Goal: Find specific page/section: Find specific page/section

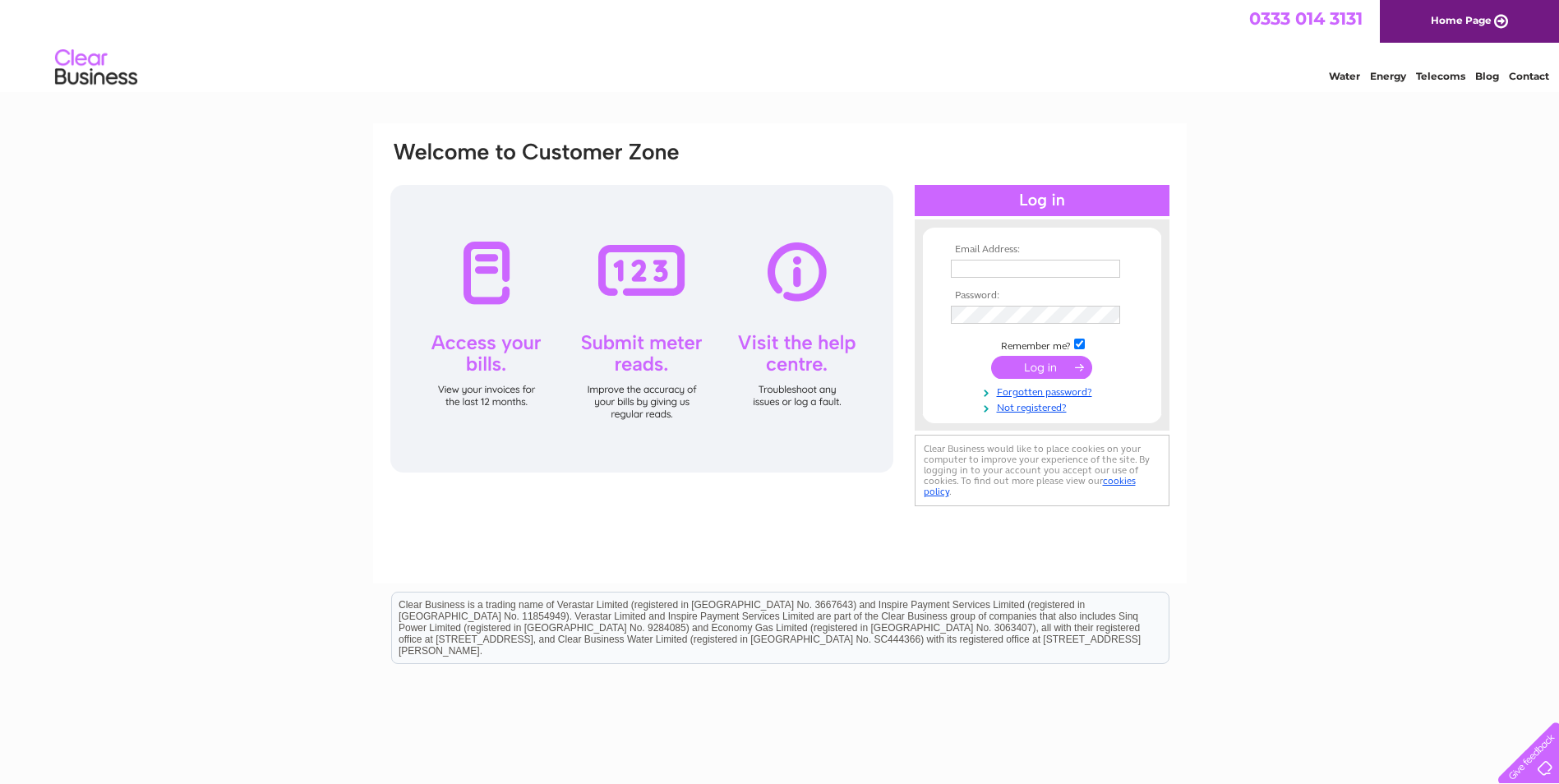
type input "clarkoverwrought@aol.com"
click at [1024, 366] on input "submit" at bounding box center [1041, 366] width 101 height 23
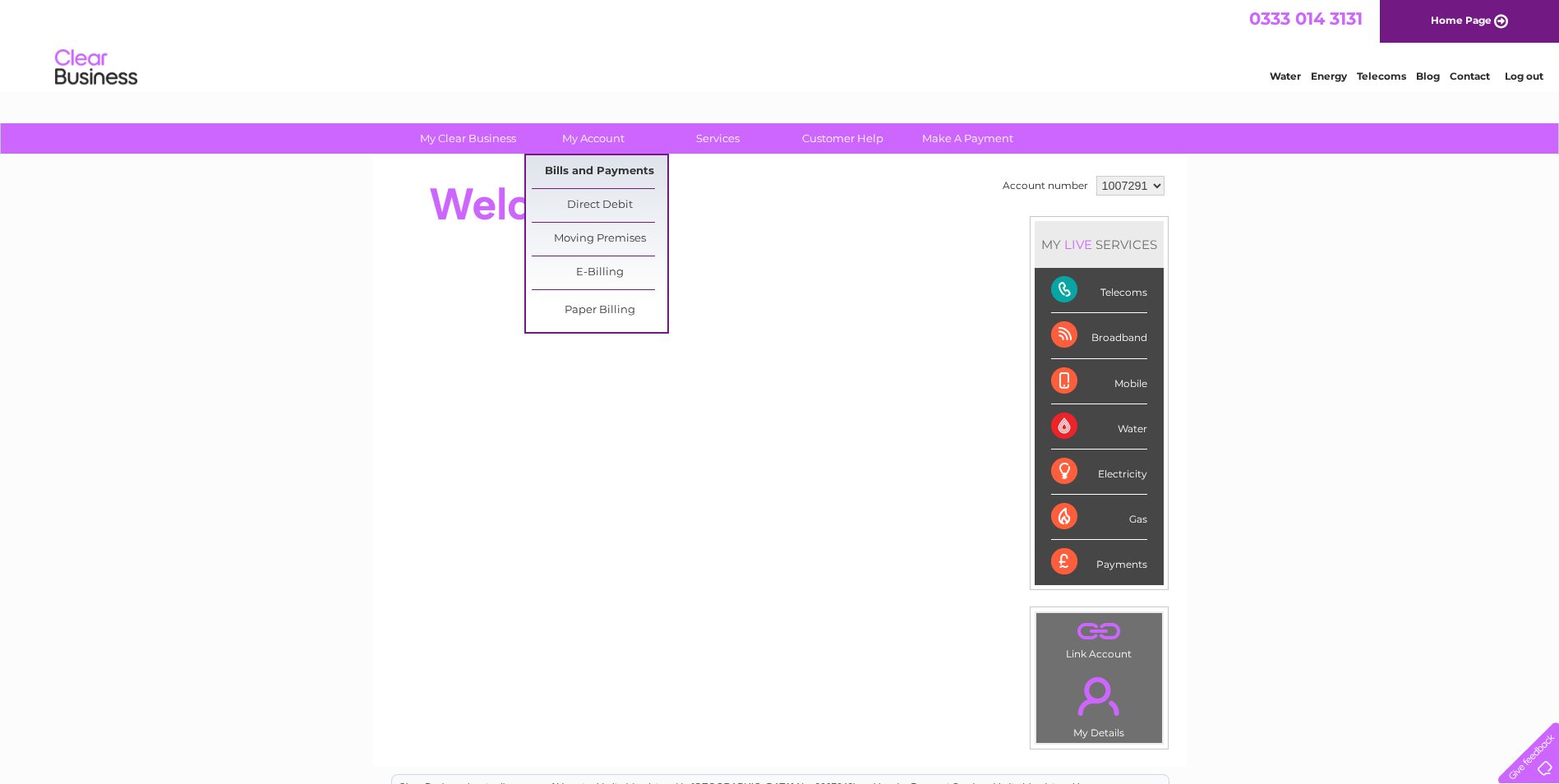
click at [574, 170] on link "Bills and Payments" at bounding box center [600, 171] width 136 height 33
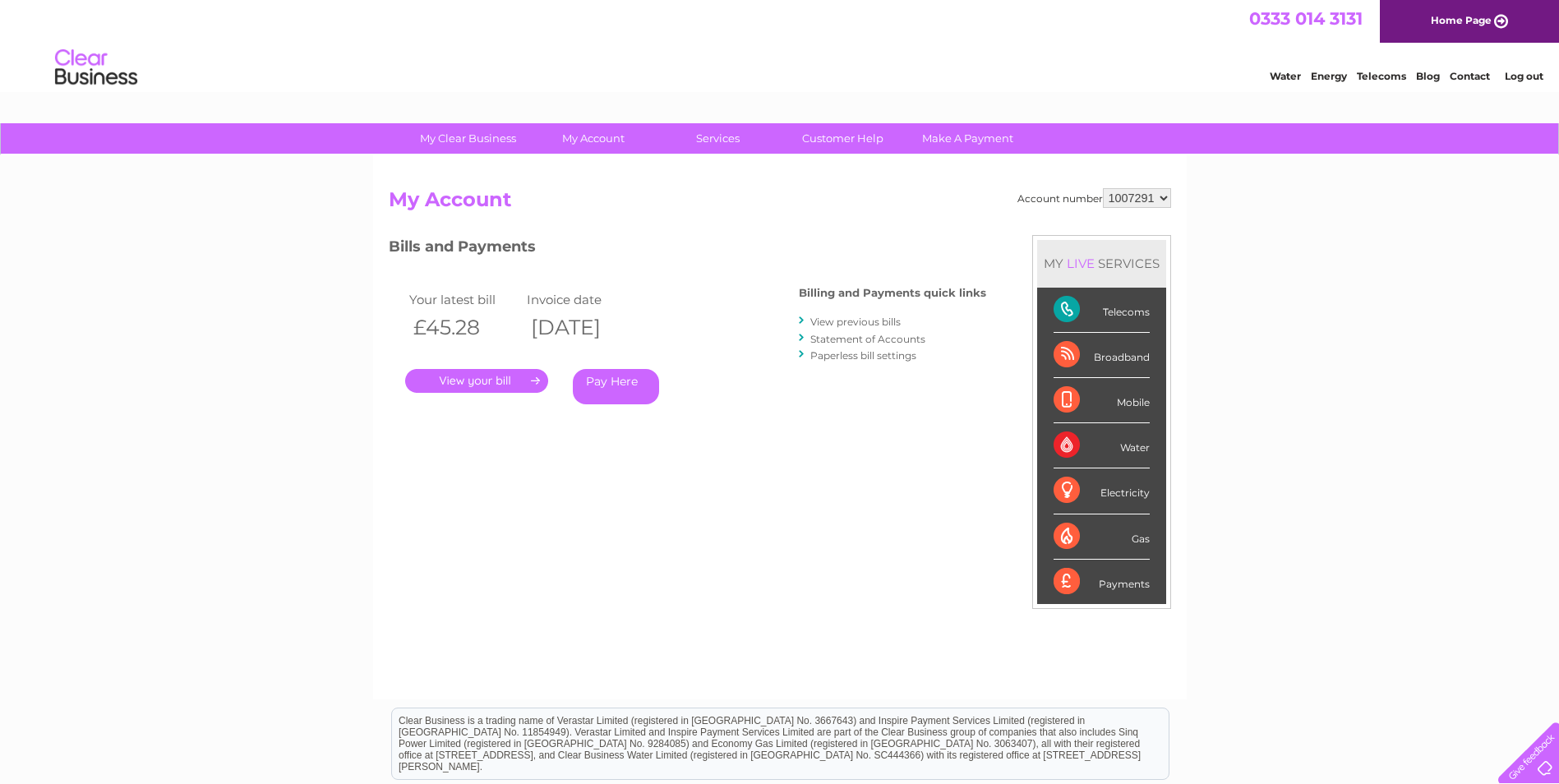
click at [489, 379] on link "." at bounding box center [476, 381] width 143 height 24
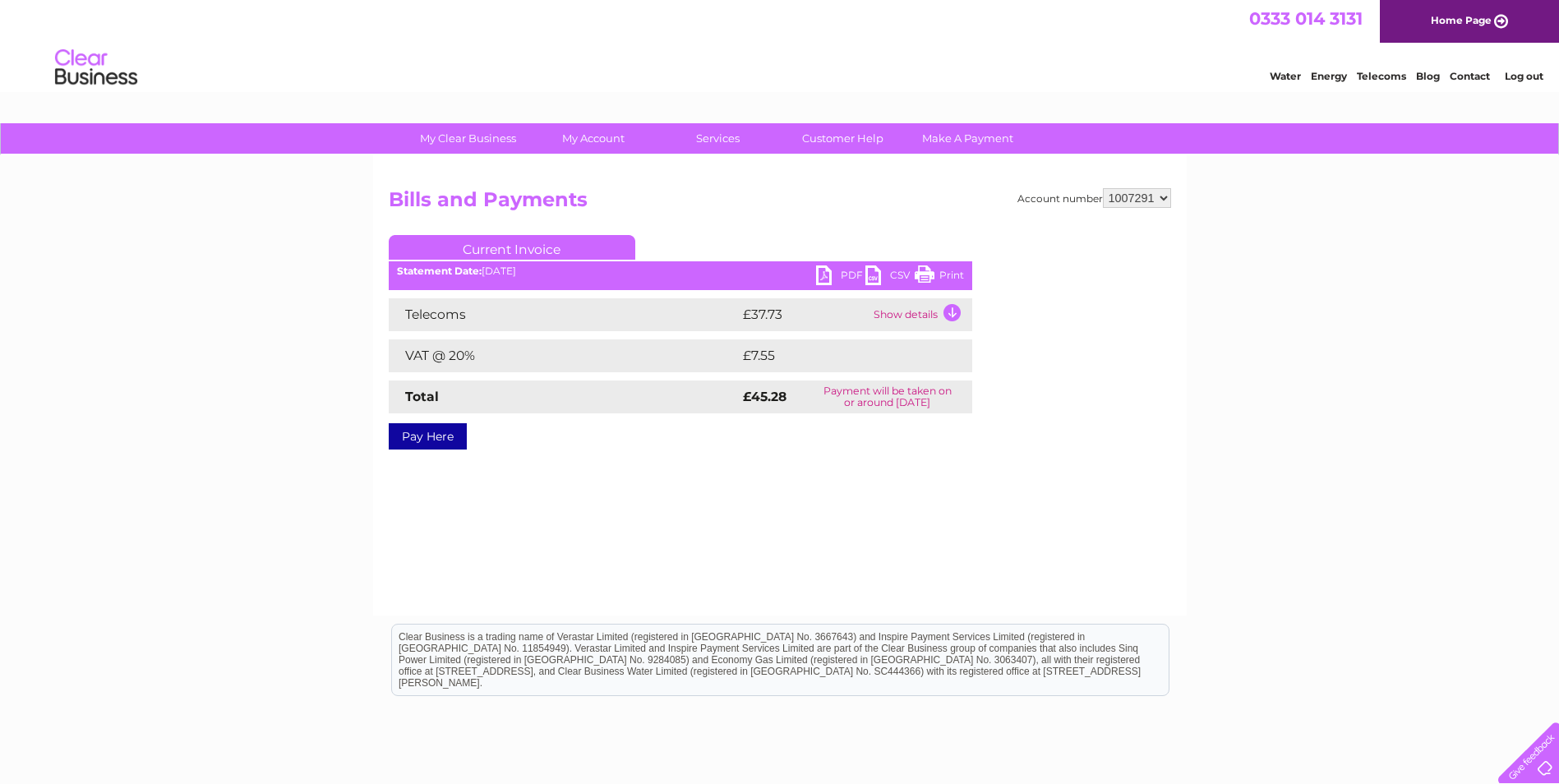
click at [842, 274] on link "PDF" at bounding box center [840, 277] width 49 height 24
